Goal: Find specific page/section: Find specific page/section

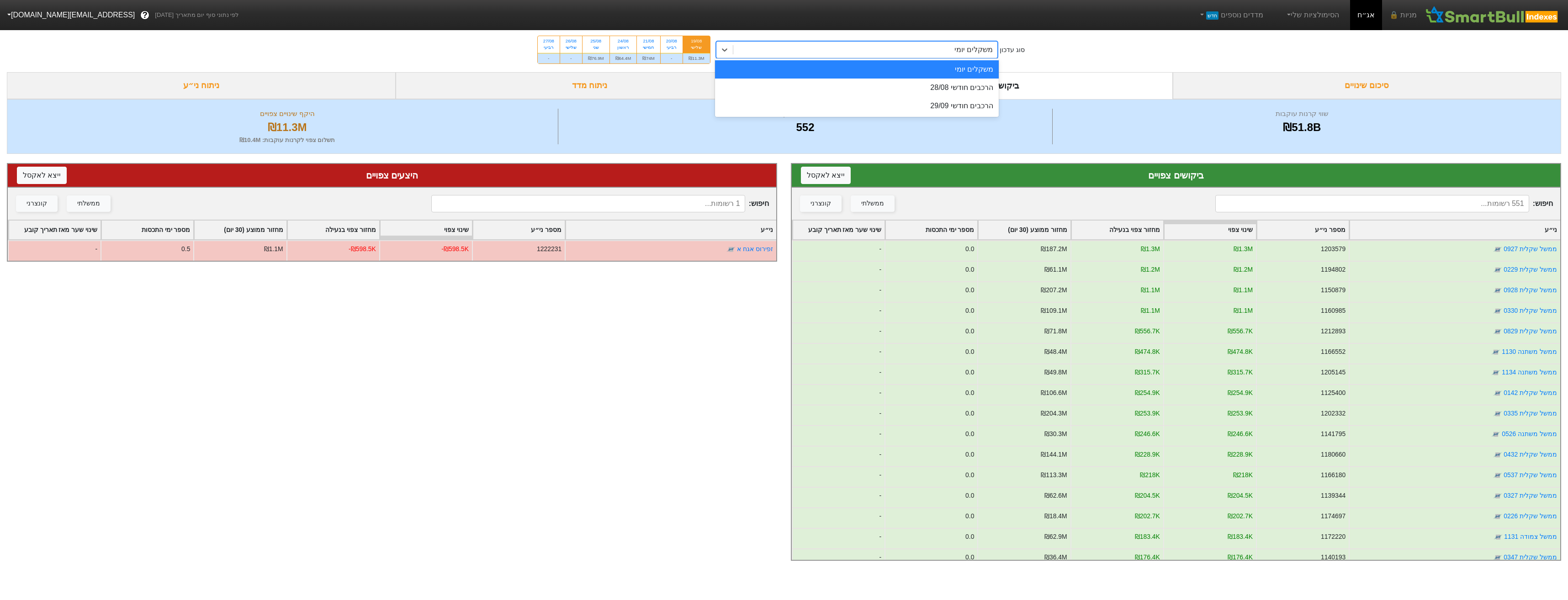
drag, startPoint x: 954, startPoint y: 43, endPoint x: 956, endPoint y: 47, distance: 4.5
click at [954, 44] on div "משקלים יומי" at bounding box center [866, 49] width 265 height 16
click at [968, 85] on div "הרכבים חודשי 28/08" at bounding box center [857, 88] width 284 height 18
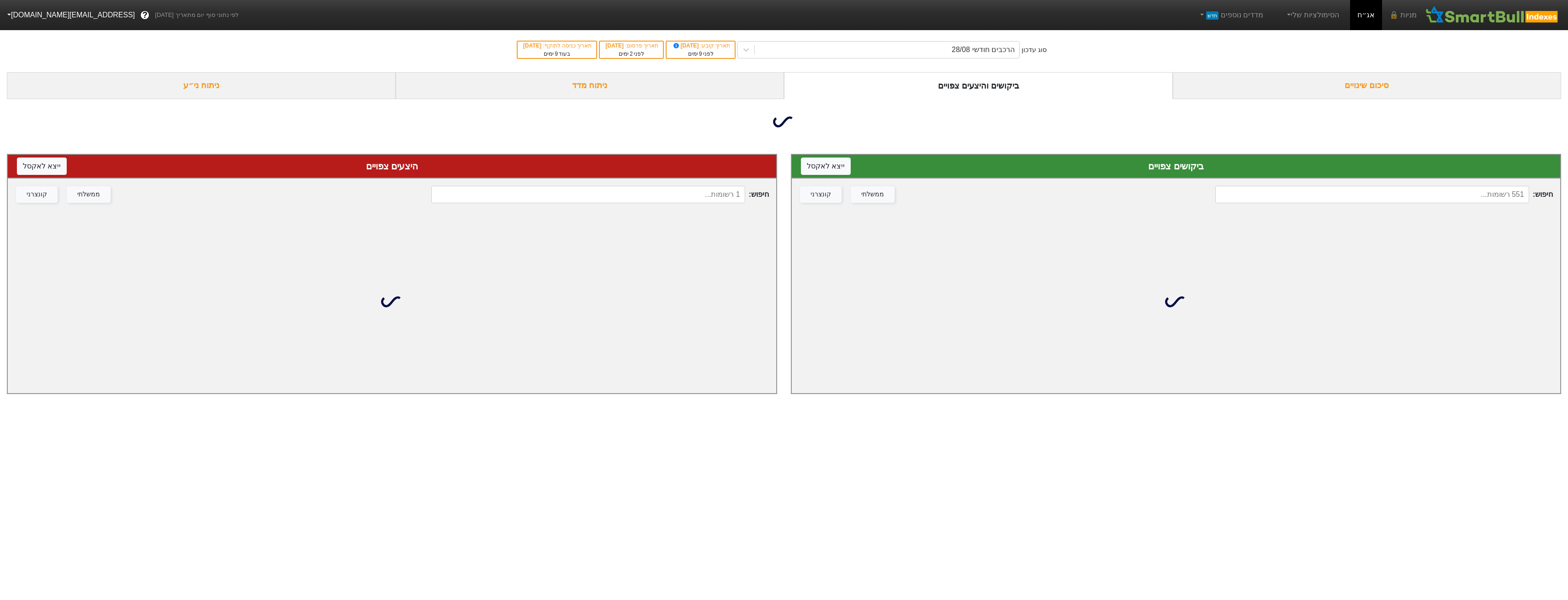
click at [716, 193] on input at bounding box center [588, 194] width 313 height 18
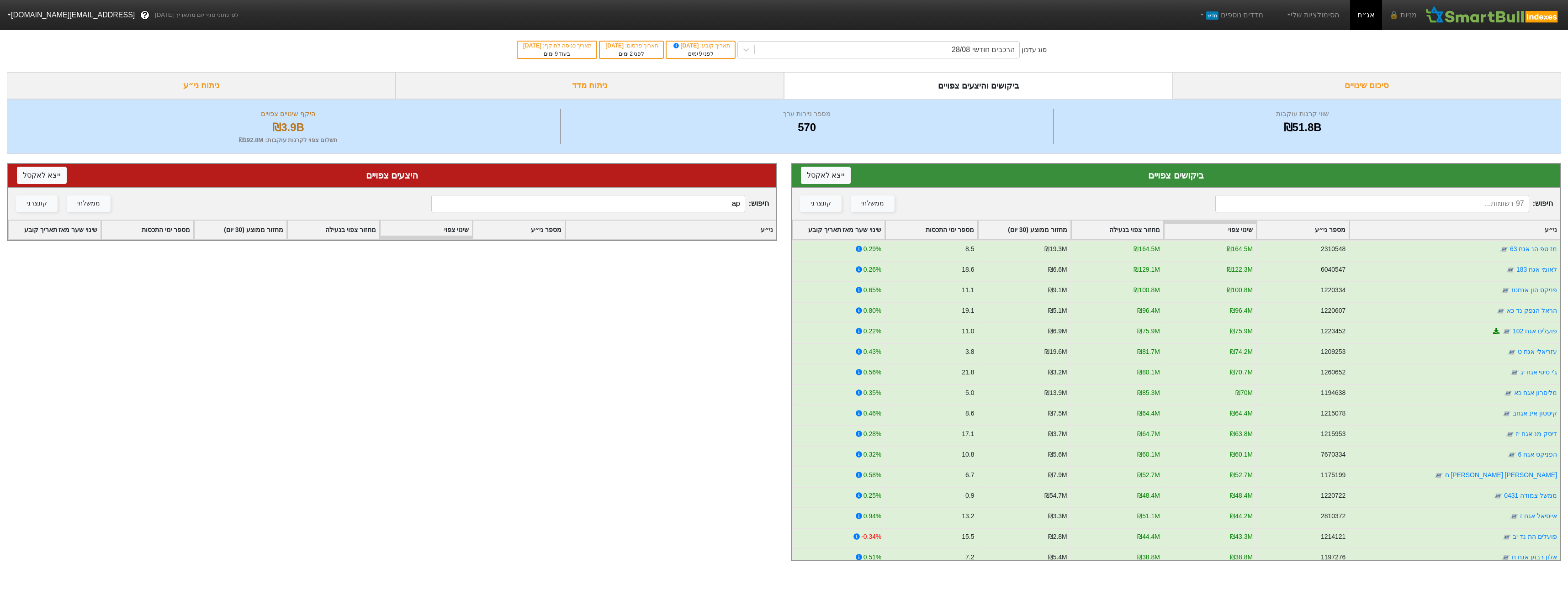
type input "a"
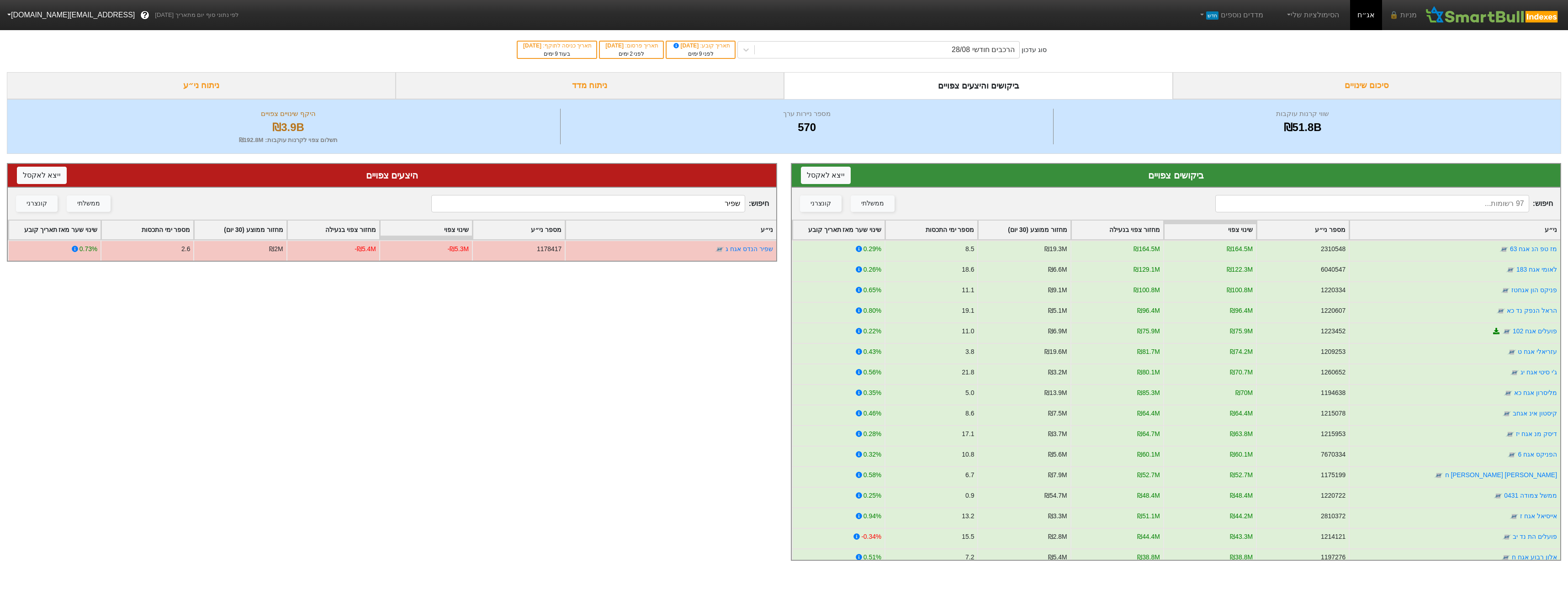
type input "שפיר"
click at [1416, 206] on input at bounding box center [1372, 203] width 313 height 18
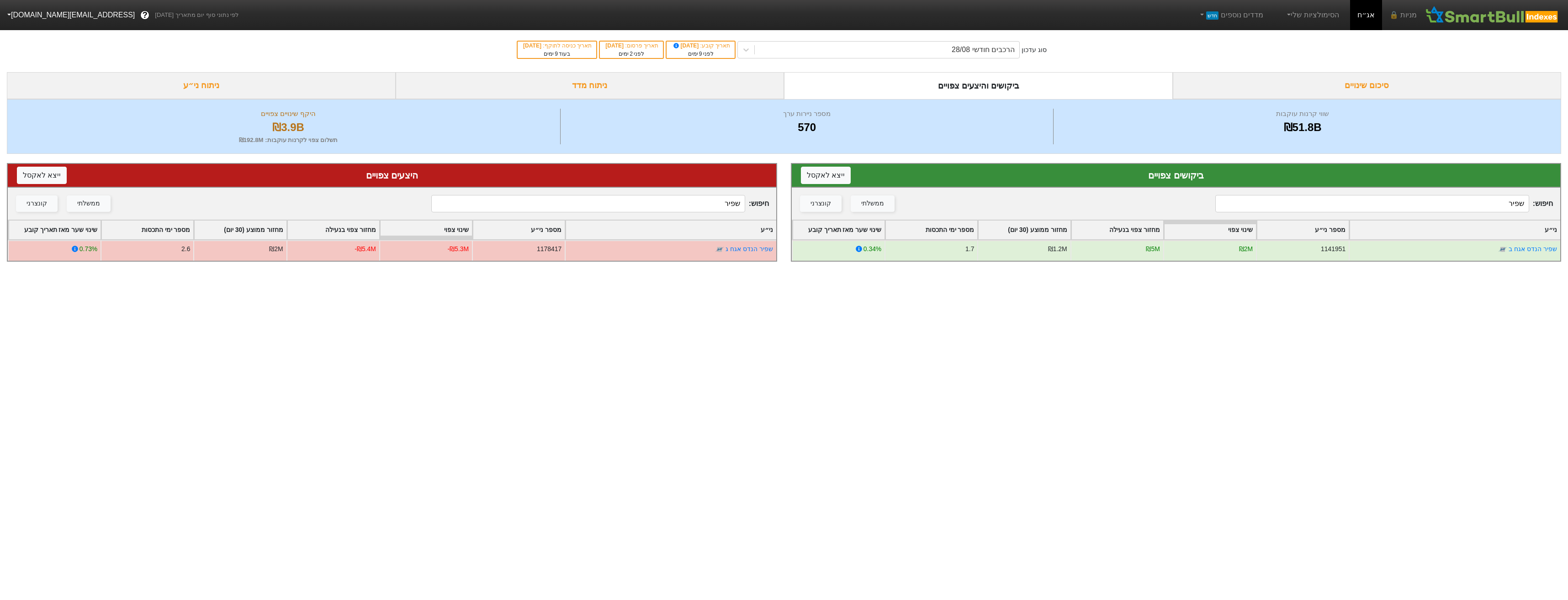
click at [1489, 204] on input "שפיר" at bounding box center [1372, 203] width 313 height 18
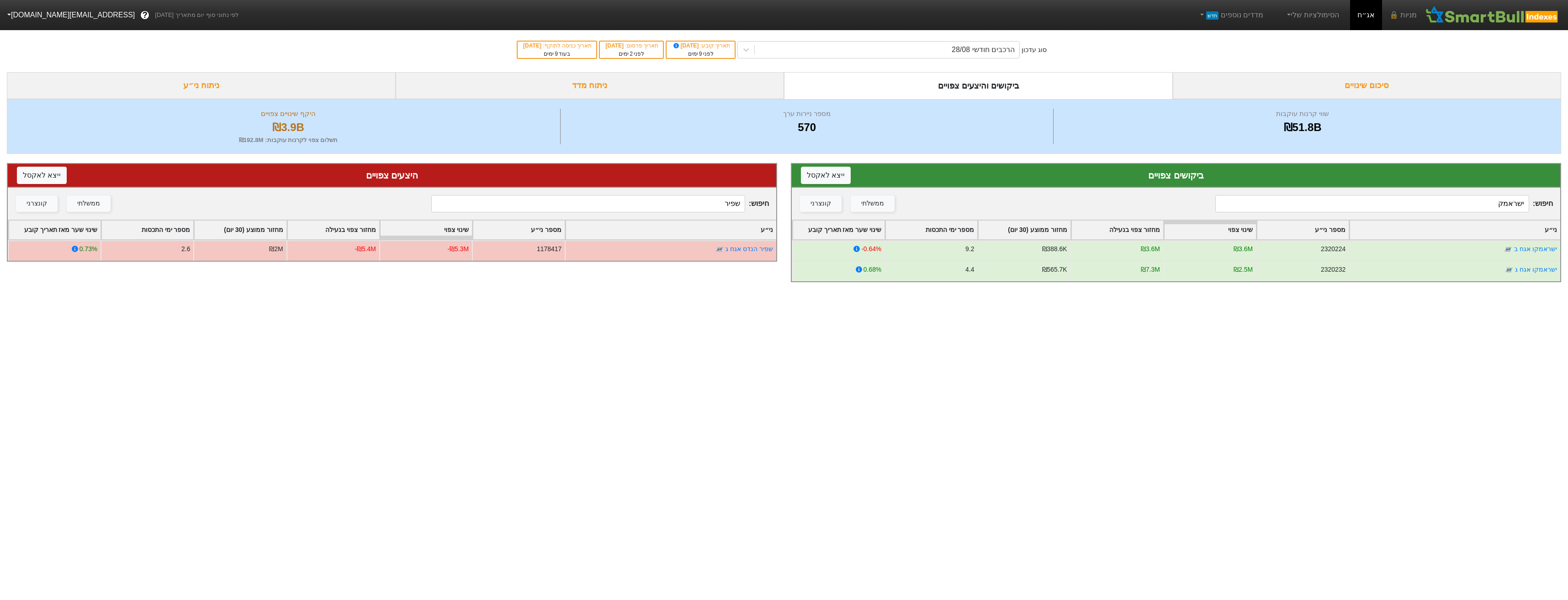
type input "ישראמק"
click at [706, 203] on input "שפיר" at bounding box center [588, 203] width 313 height 18
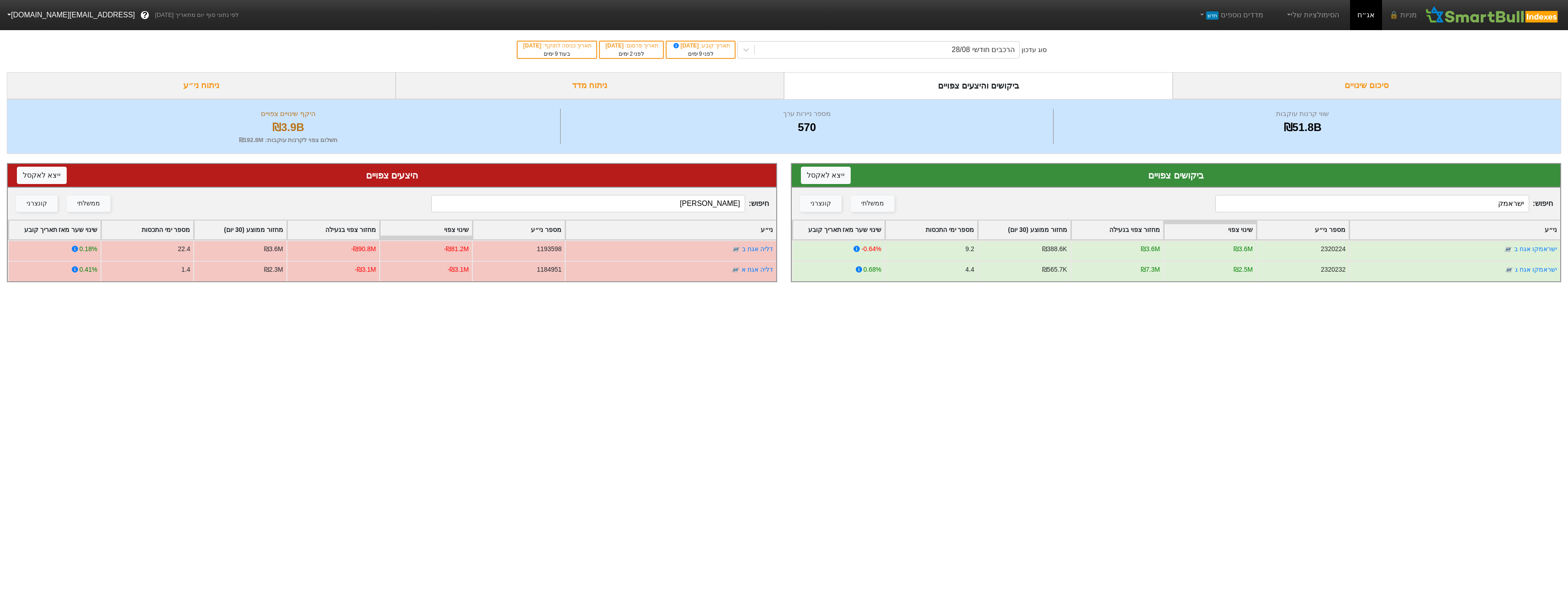
type input "[PERSON_NAME]"
click at [1282, 204] on input "ישראמק" at bounding box center [1372, 203] width 313 height 18
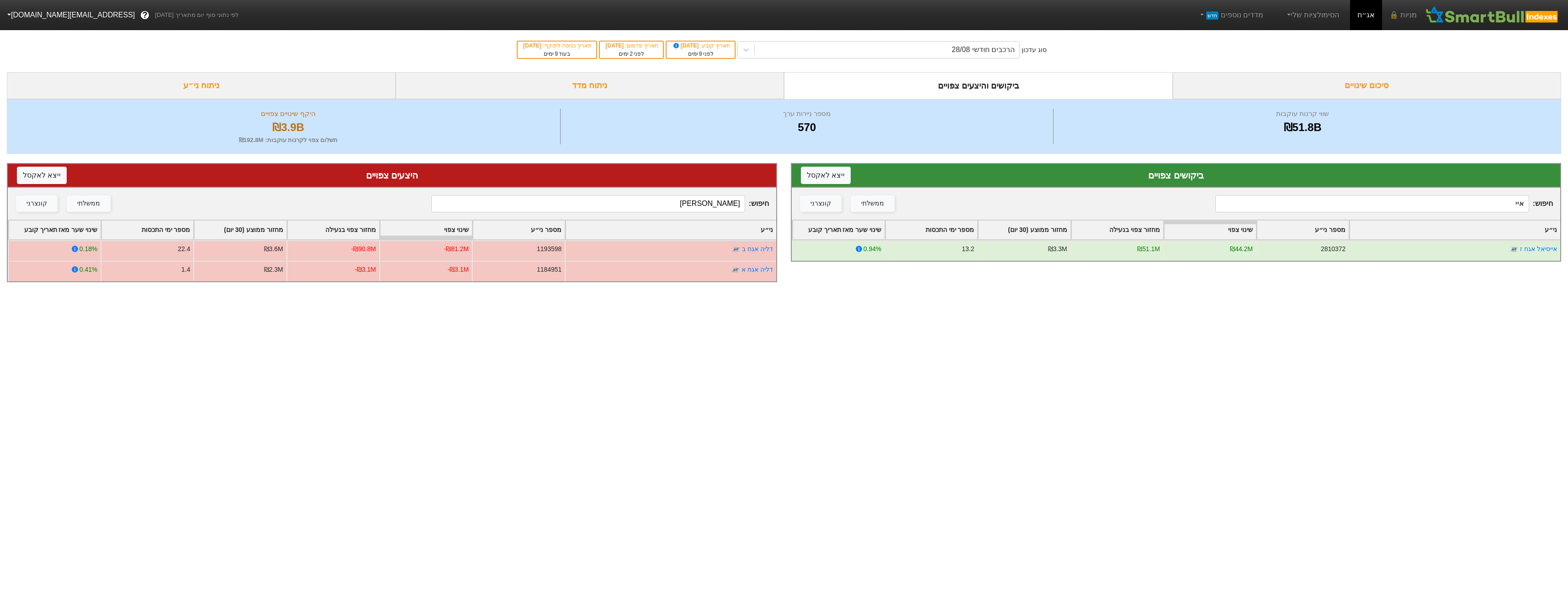
click at [1432, 208] on input "איי" at bounding box center [1372, 203] width 313 height 18
click at [878, 50] on div "הרכבים חודשי 28/08" at bounding box center [887, 49] width 265 height 16
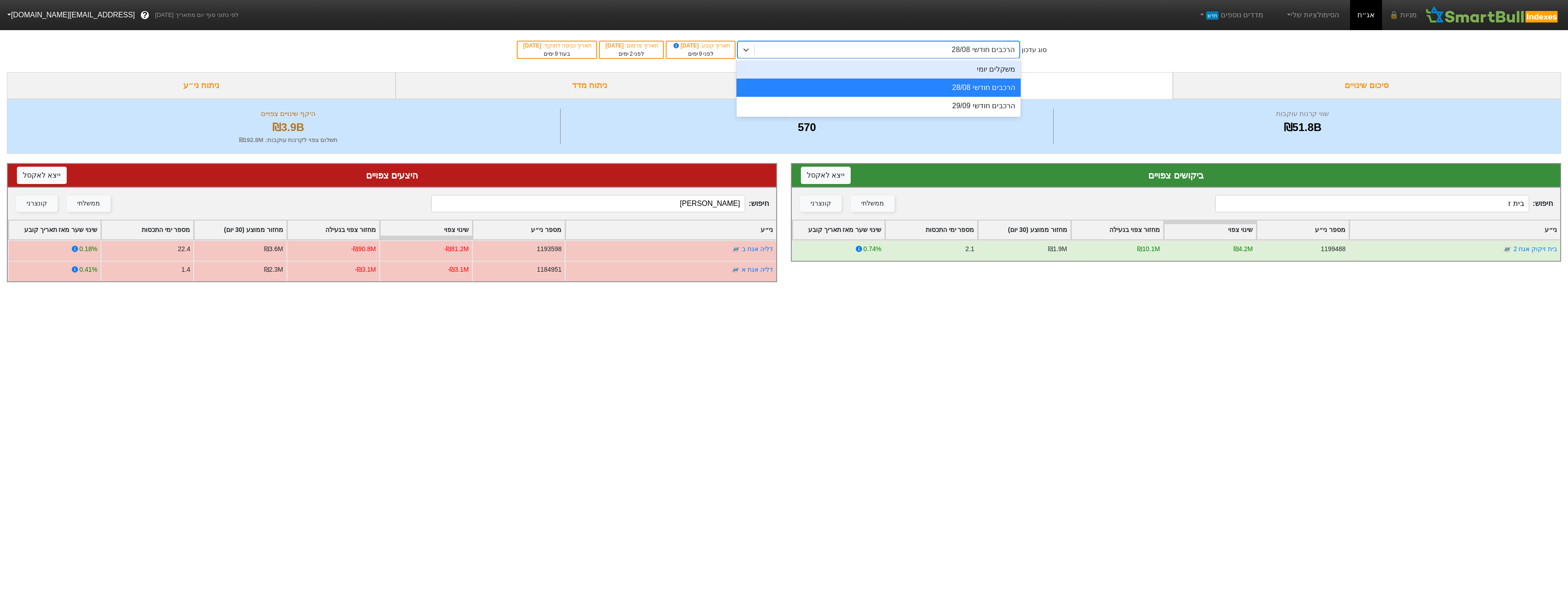
click at [998, 74] on div "משקלים יומי" at bounding box center [878, 69] width 284 height 18
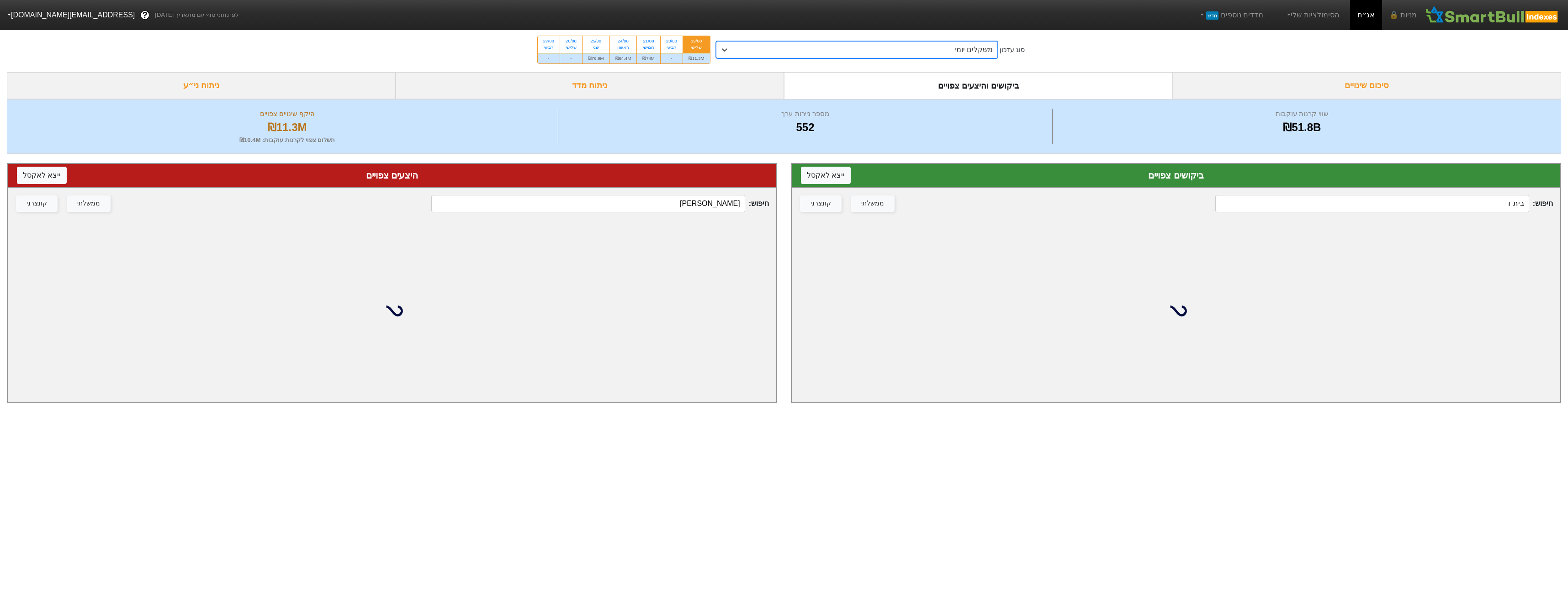
click at [1459, 205] on input "בית ז" at bounding box center [1372, 203] width 313 height 18
click at [1459, 206] on input "בית ז" at bounding box center [1372, 203] width 313 height 18
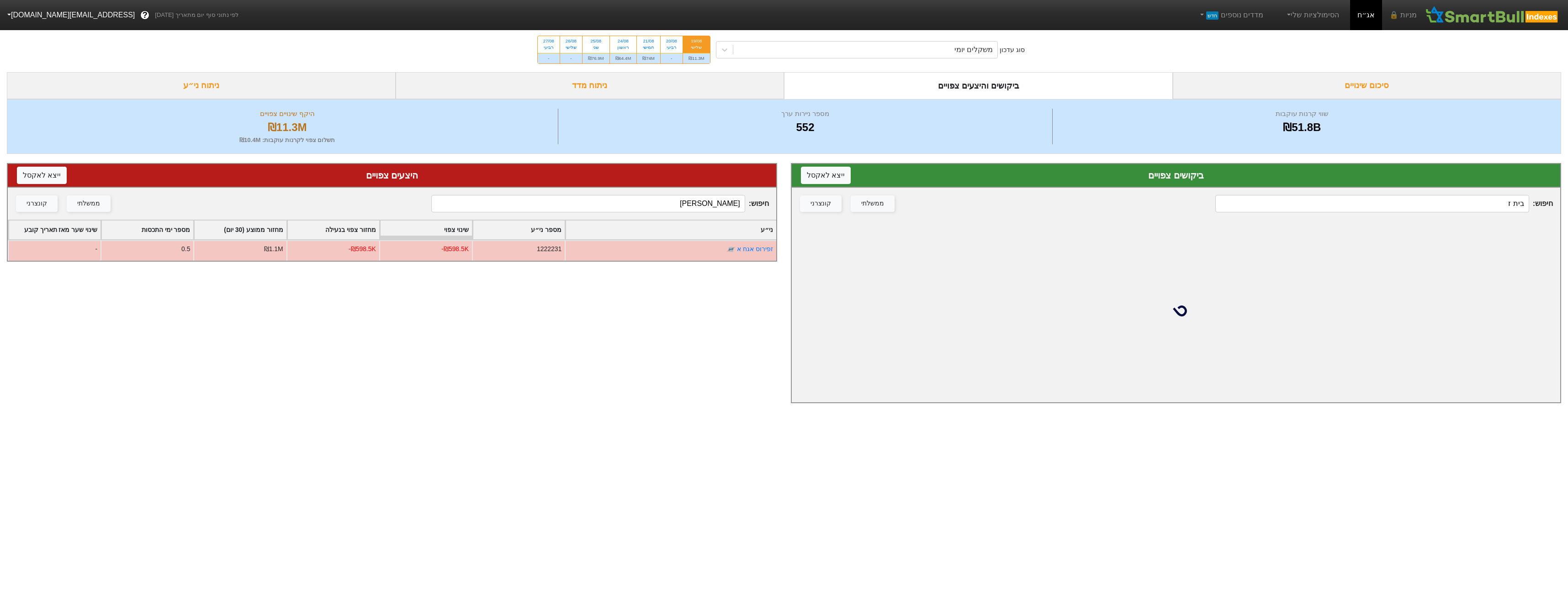
click at [1459, 206] on input "בית ז" at bounding box center [1372, 203] width 313 height 18
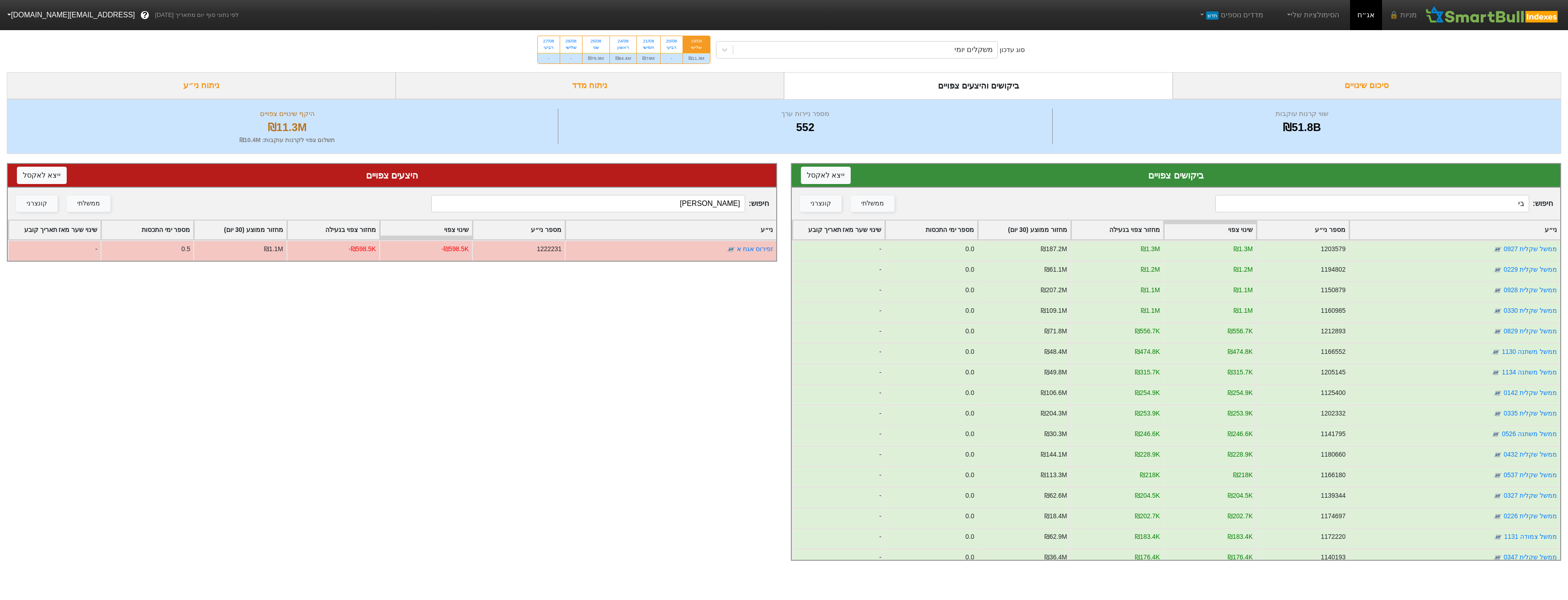
type input "ב"
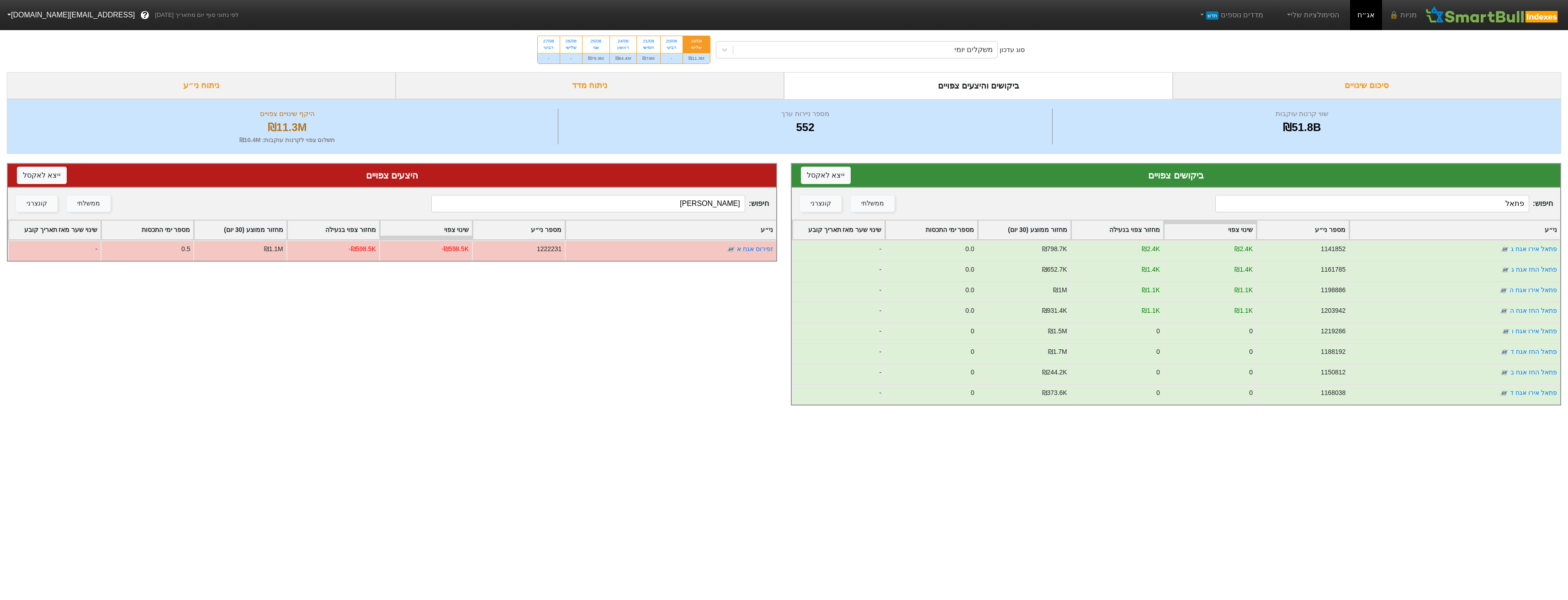
click at [1460, 204] on input "פתאל" at bounding box center [1372, 203] width 313 height 18
click at [1461, 204] on input "פתאל" at bounding box center [1372, 203] width 313 height 18
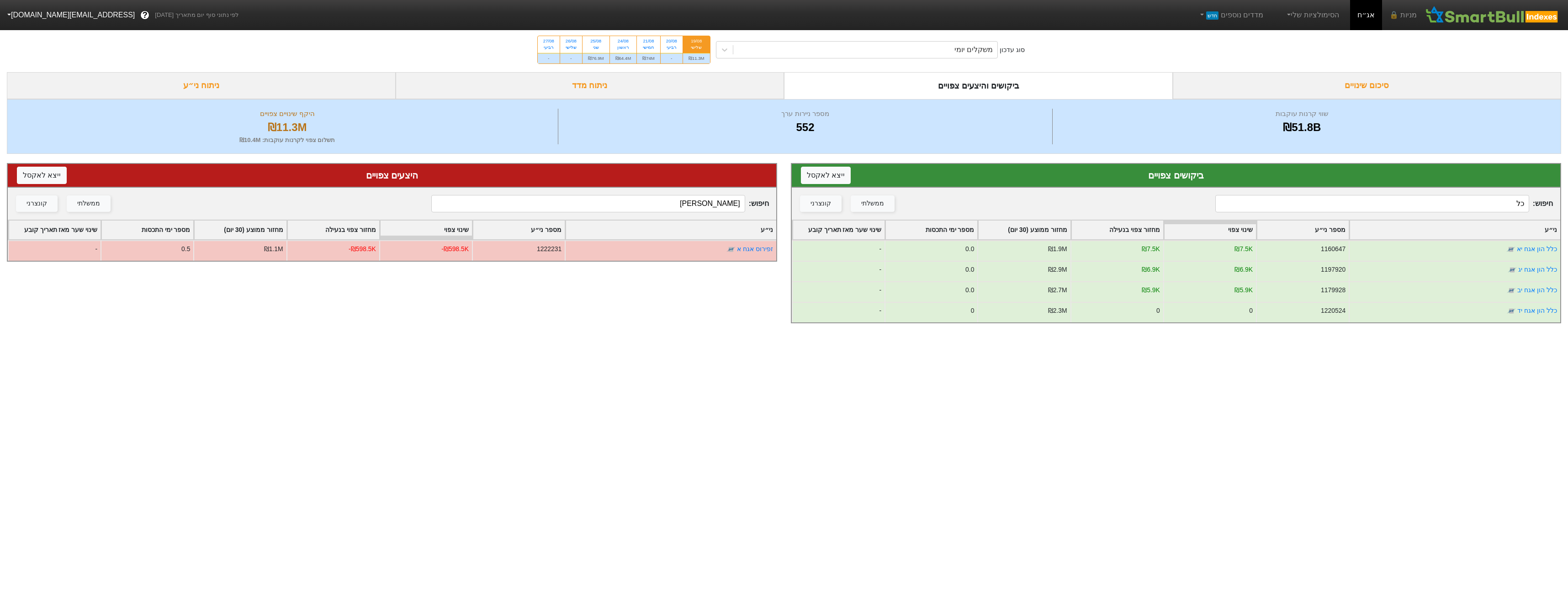
type input "כ"
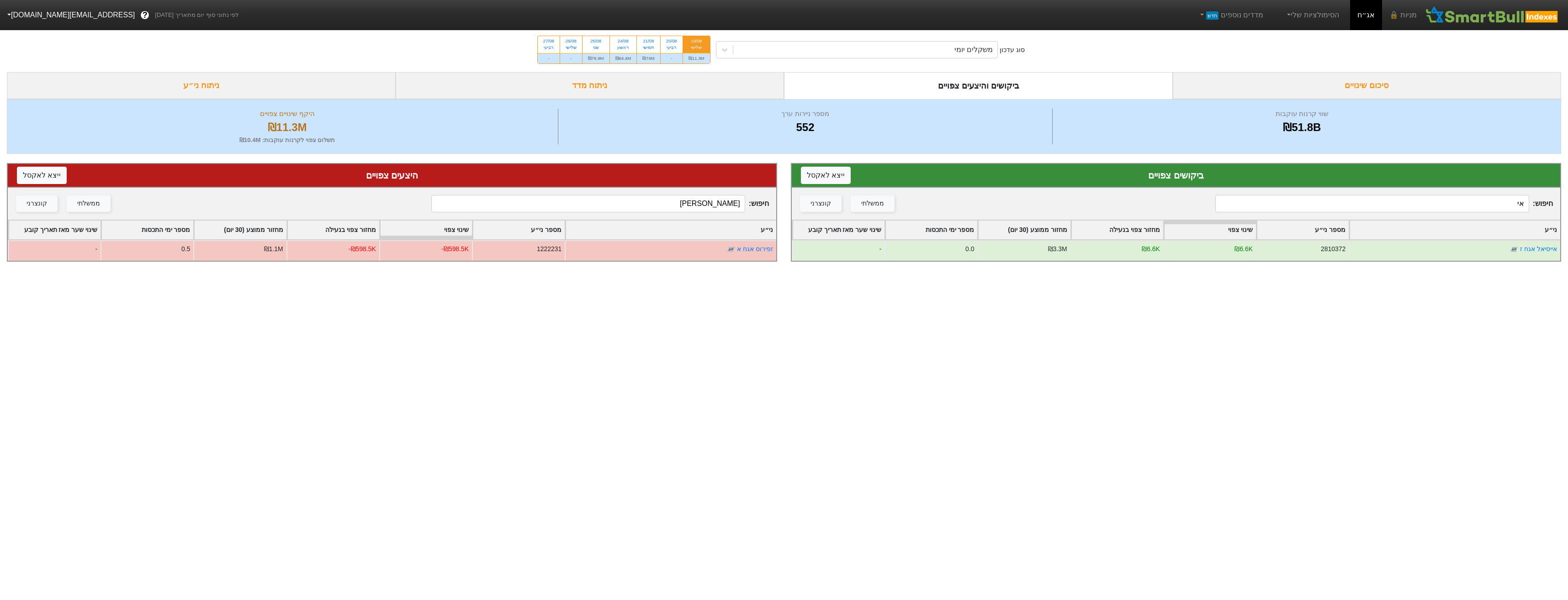
type input "א"
